Goal: Task Accomplishment & Management: Manage account settings

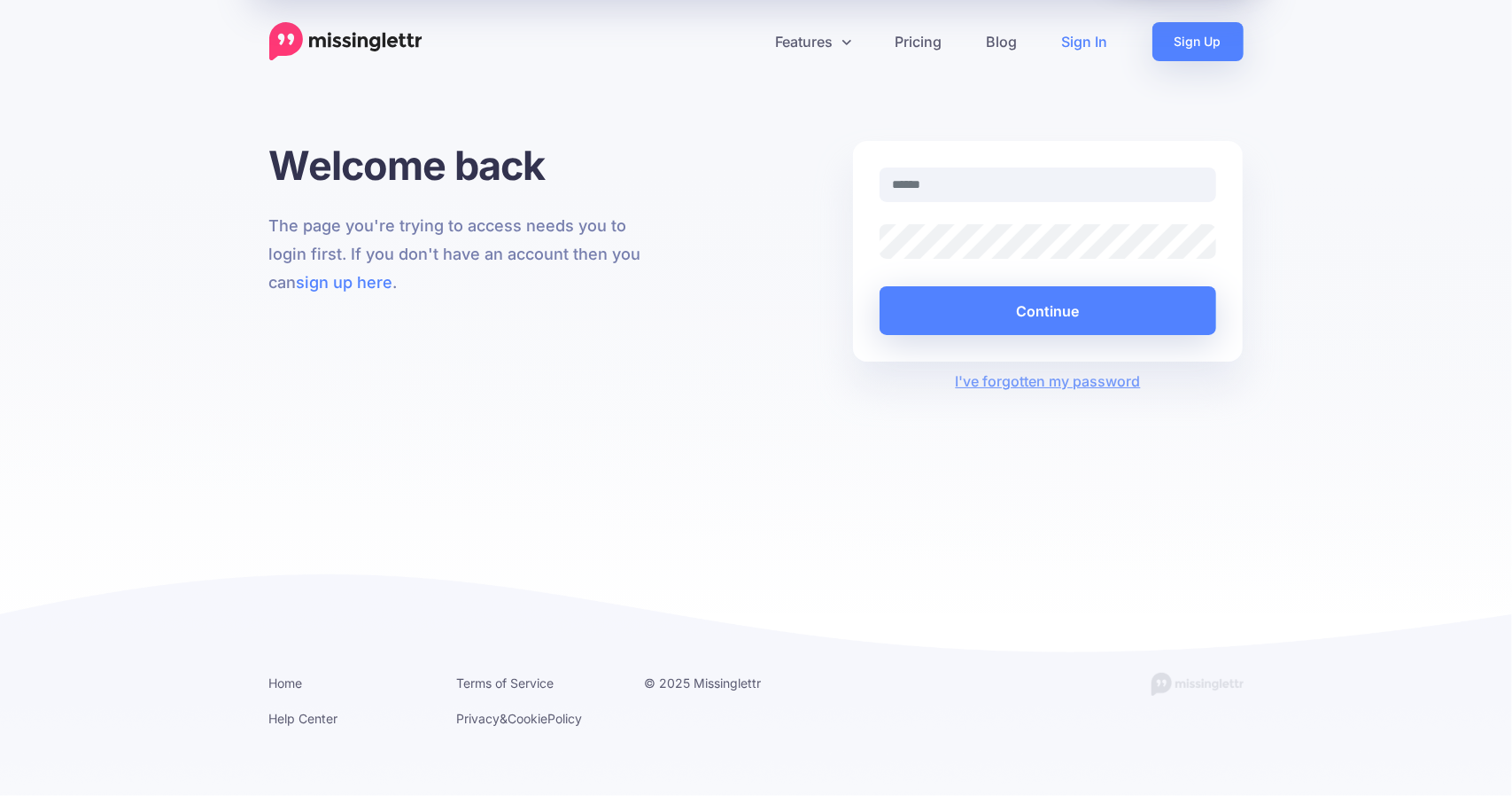
type input "**********"
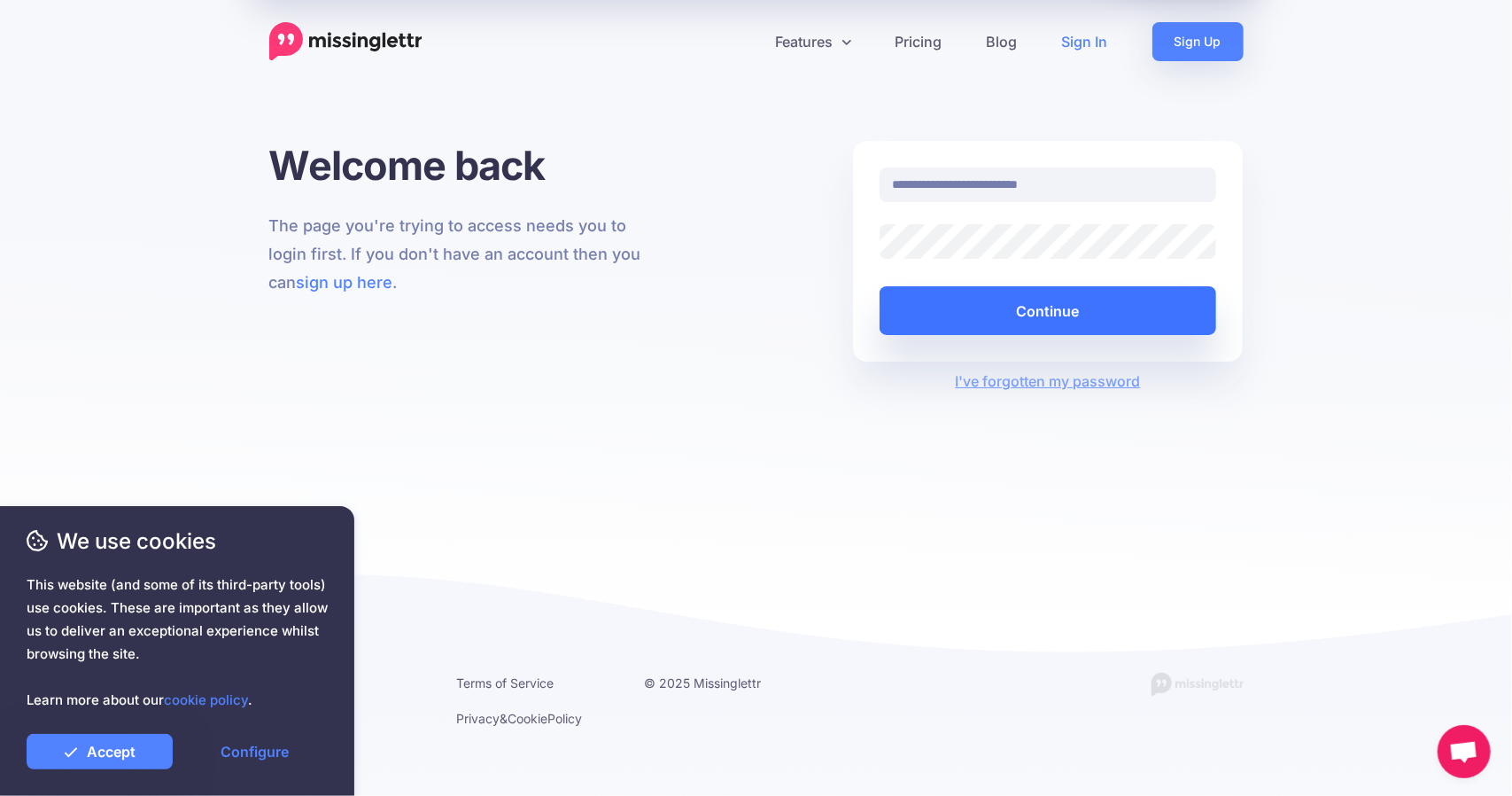
click at [1054, 306] on button "Continue" at bounding box center [1048, 310] width 338 height 49
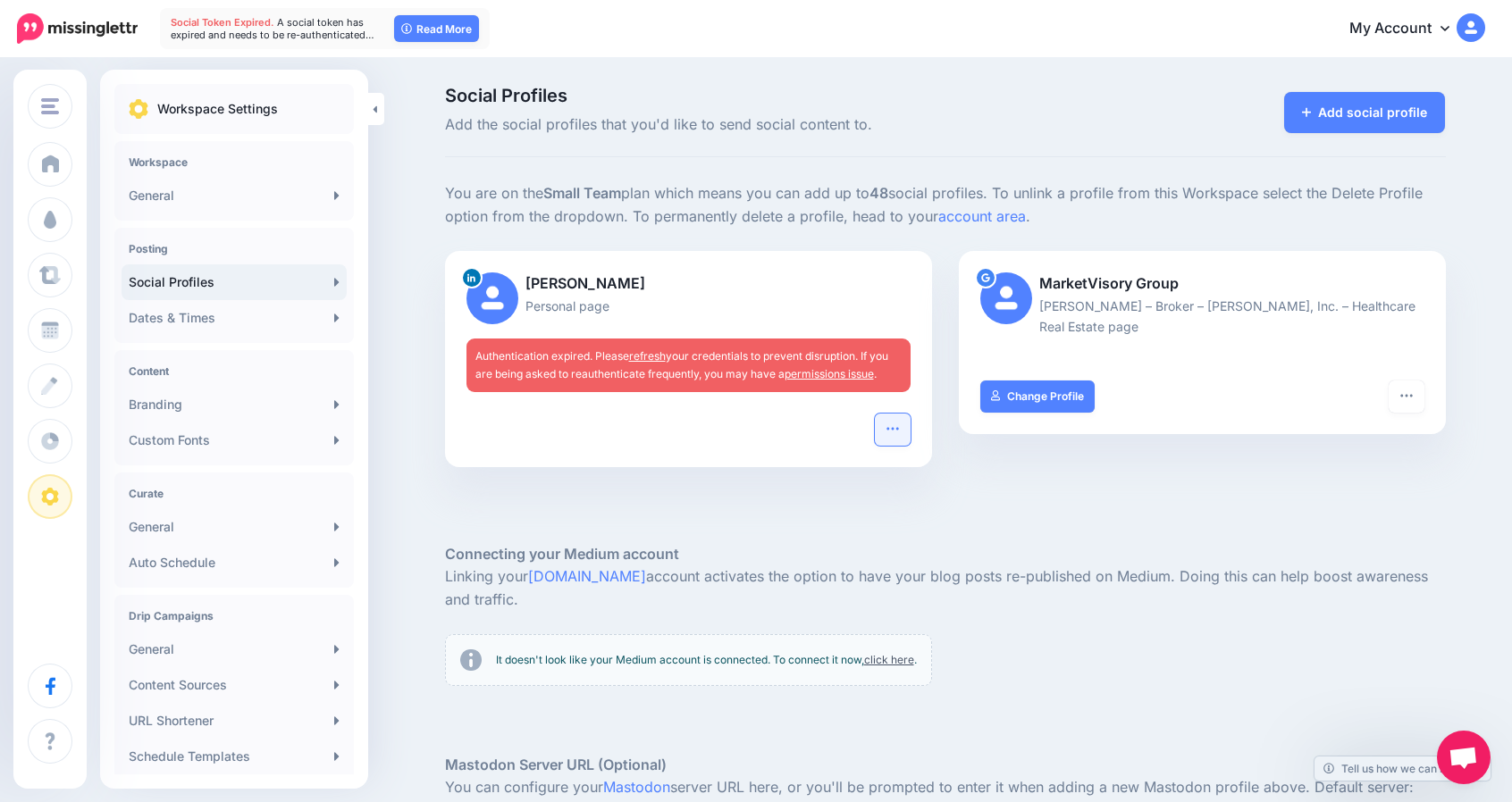
click at [891, 419] on button "button" at bounding box center [892, 429] width 36 height 32
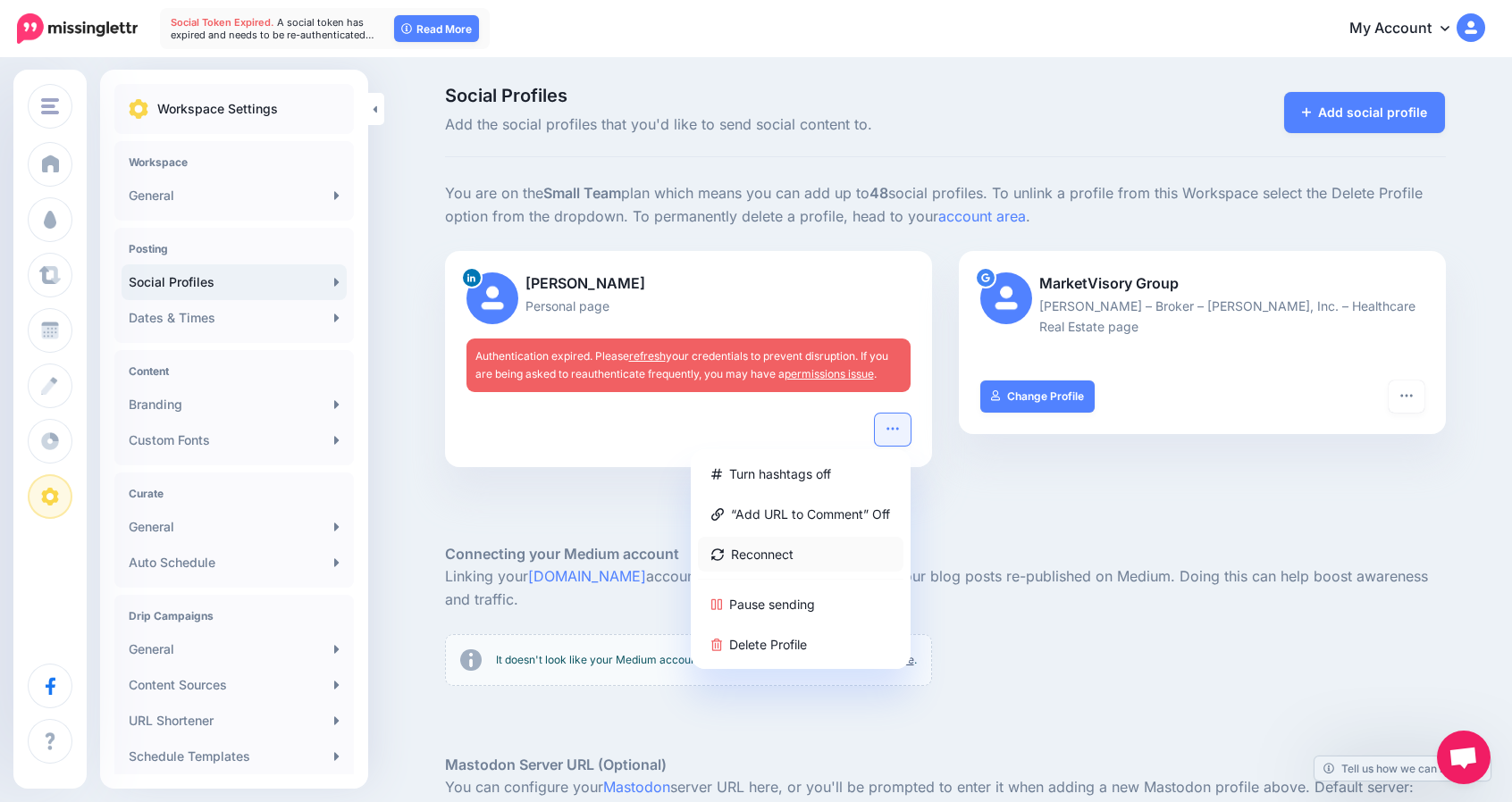
click at [759, 553] on link "Reconnect" at bounding box center [801, 554] width 206 height 35
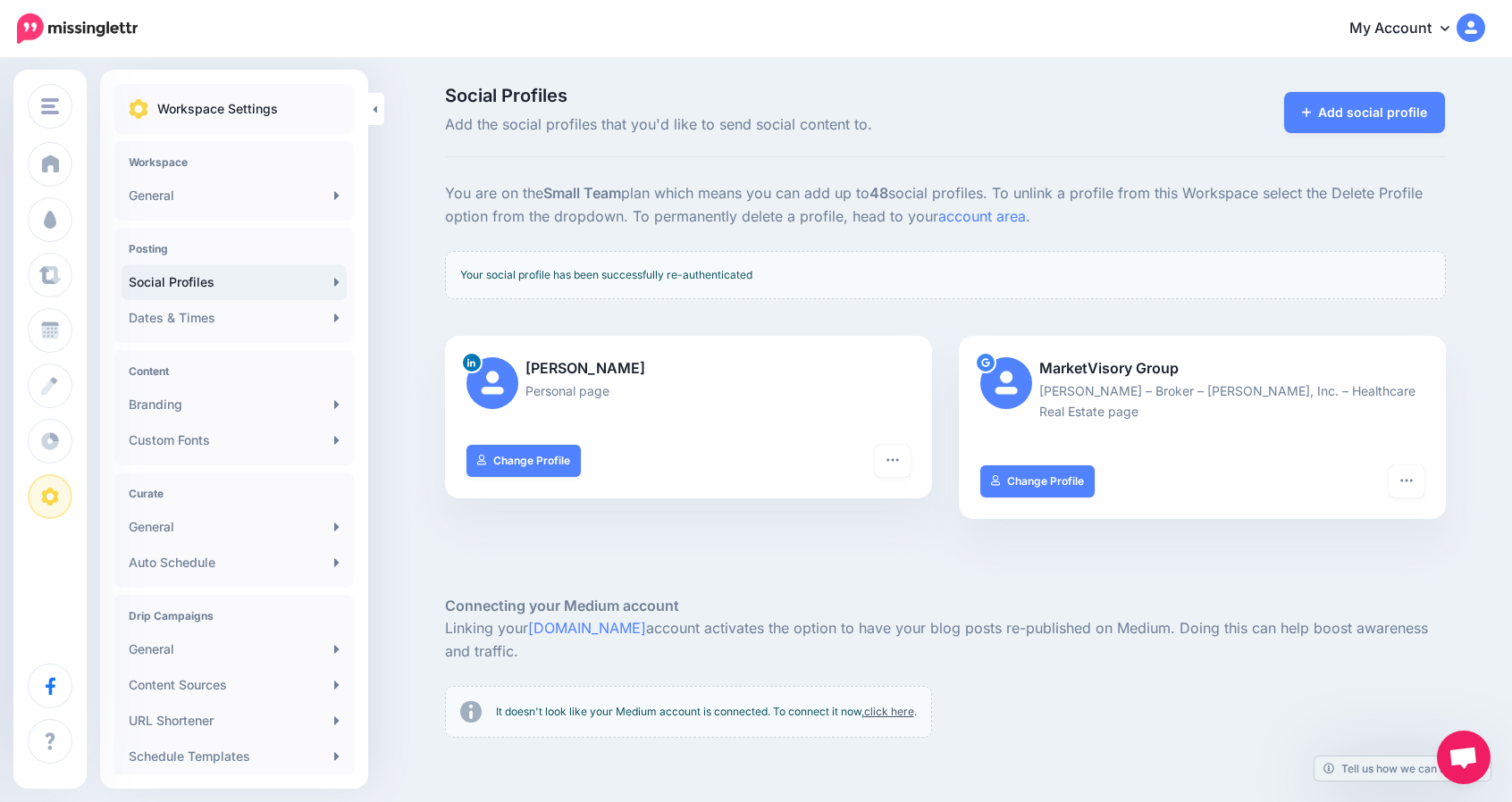
click at [1449, 25] on icon at bounding box center [1445, 27] width 9 height 14
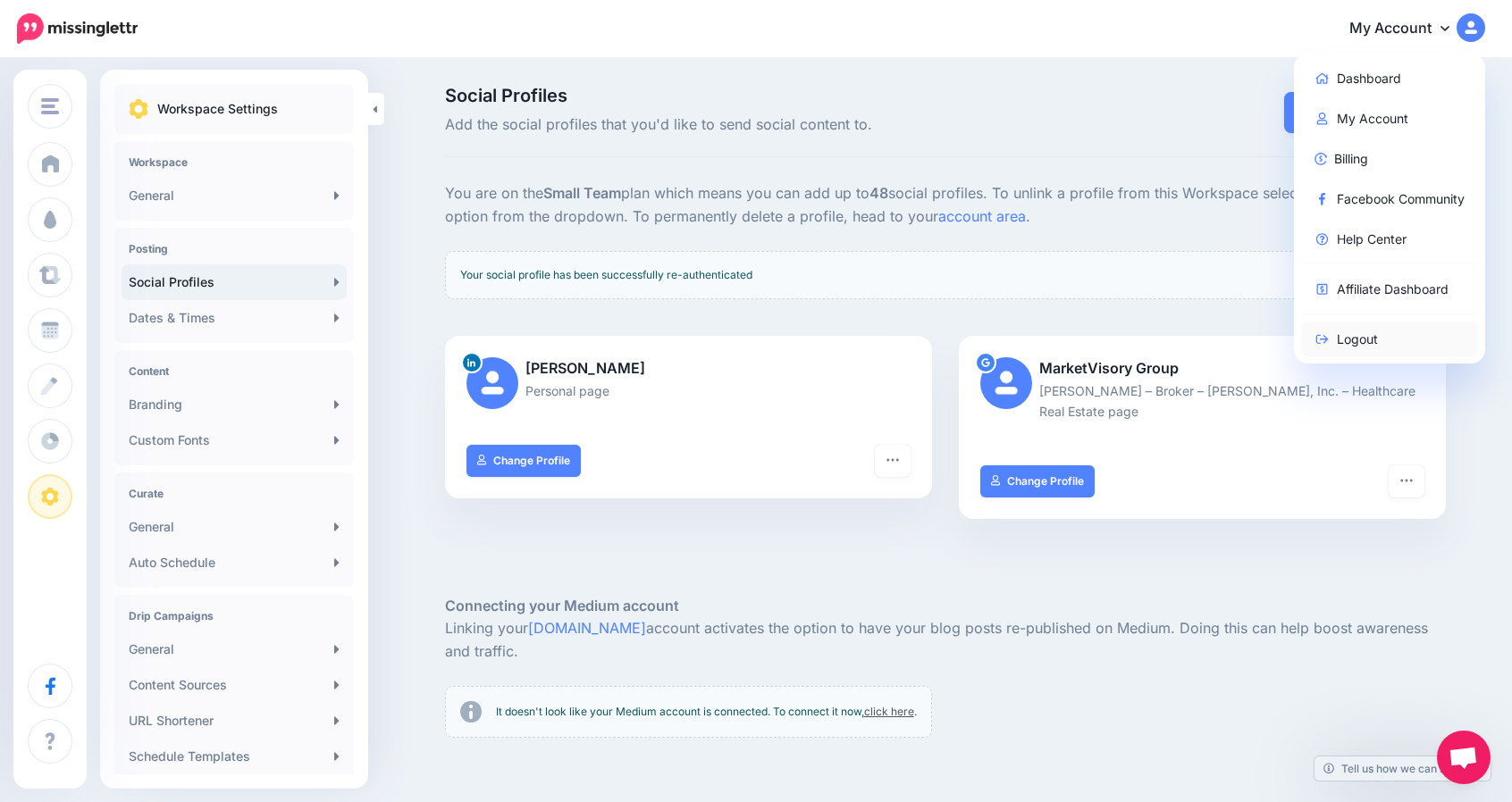
click at [1356, 333] on link "Logout" at bounding box center [1390, 339] width 178 height 35
